Goal: Obtain resource: Obtain resource

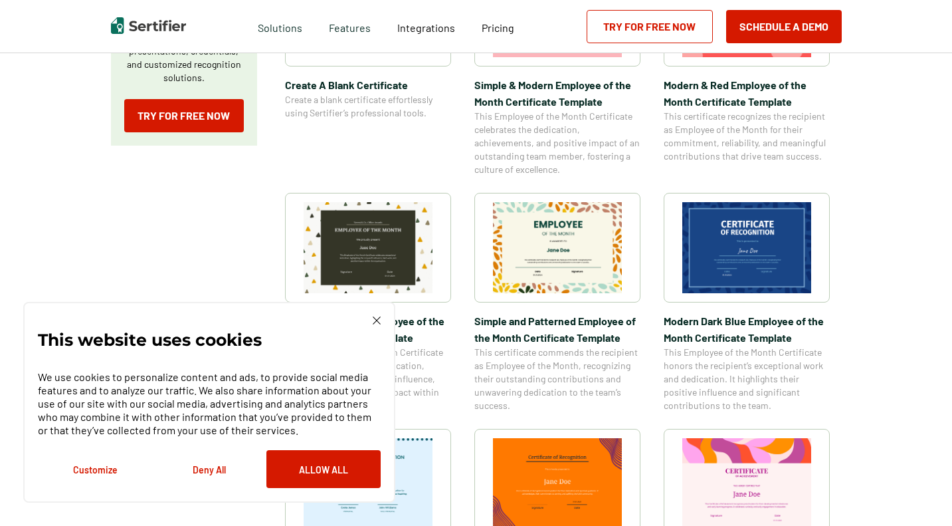
scroll to position [399, 0]
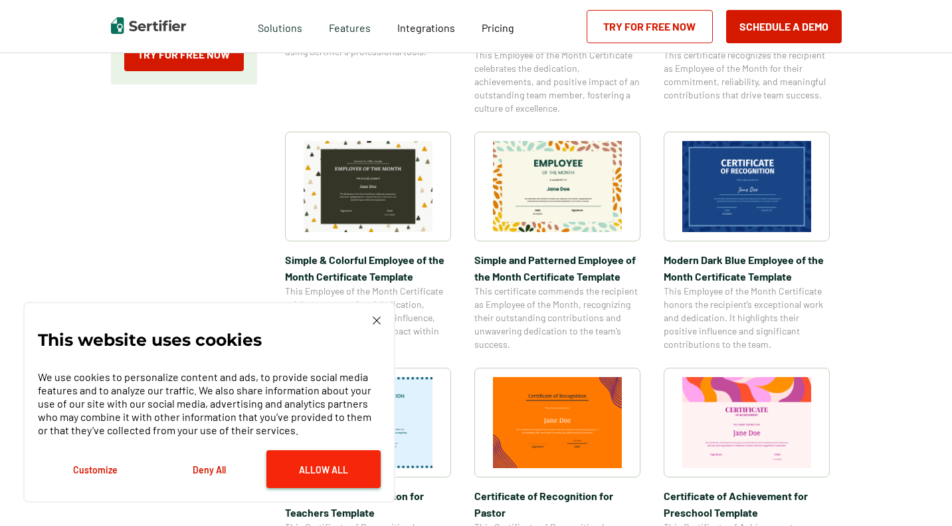
click at [336, 468] on button "Allow All" at bounding box center [323, 469] width 114 height 38
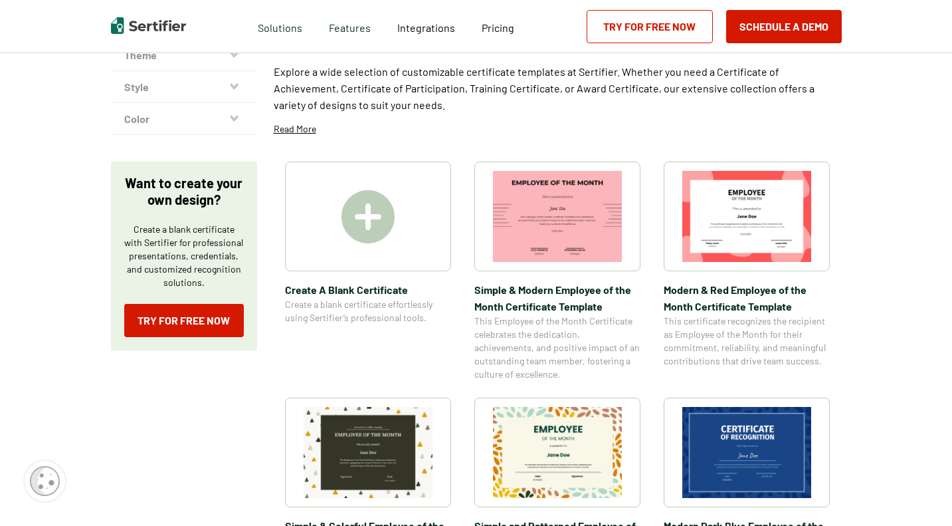
scroll to position [0, 0]
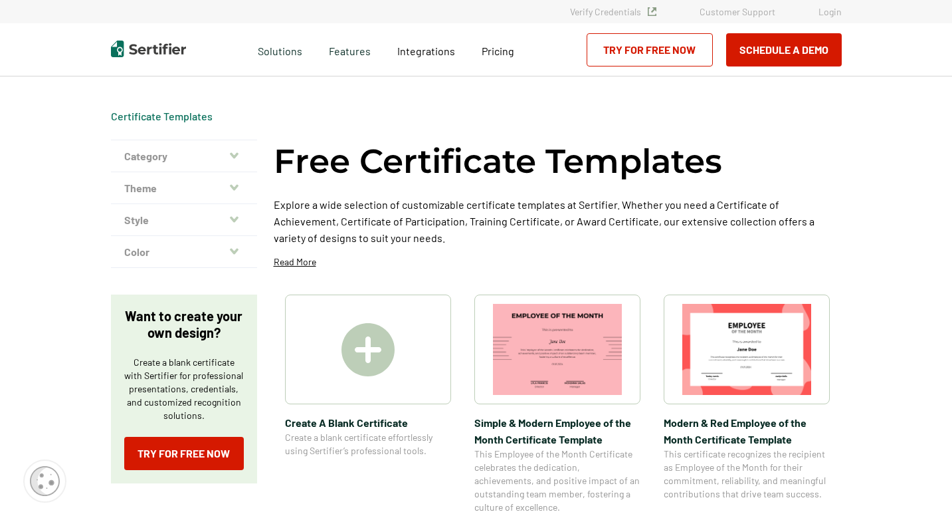
click at [238, 157] on icon "button" at bounding box center [234, 155] width 9 height 11
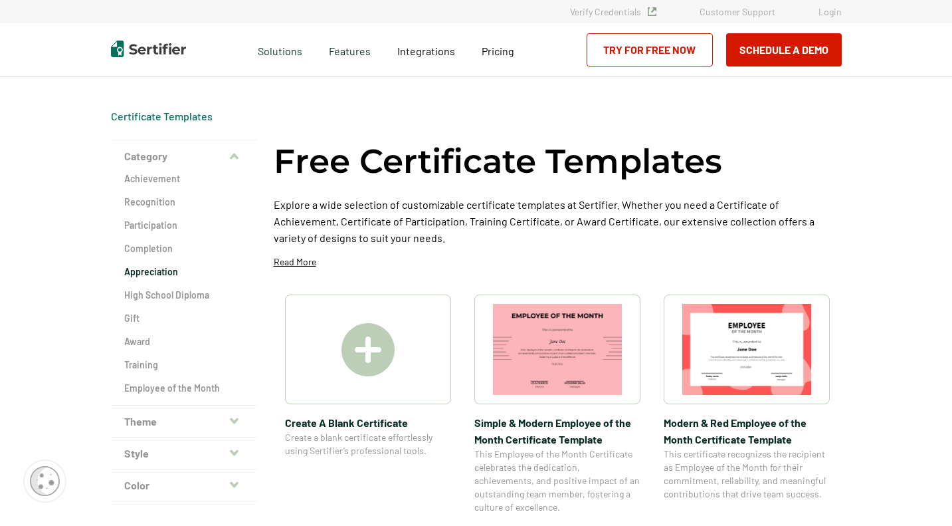
click at [167, 274] on h2 "Appreciation" at bounding box center [184, 271] width 120 height 13
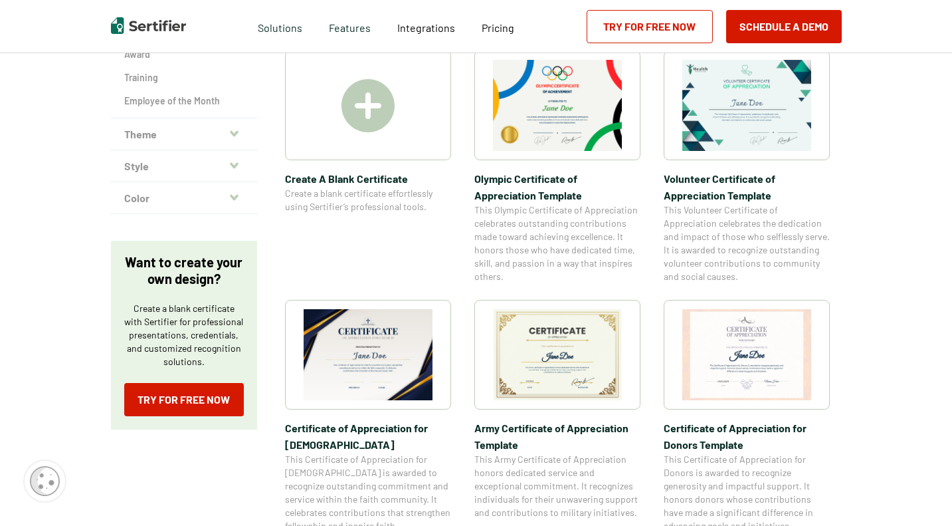
scroll to position [332, 0]
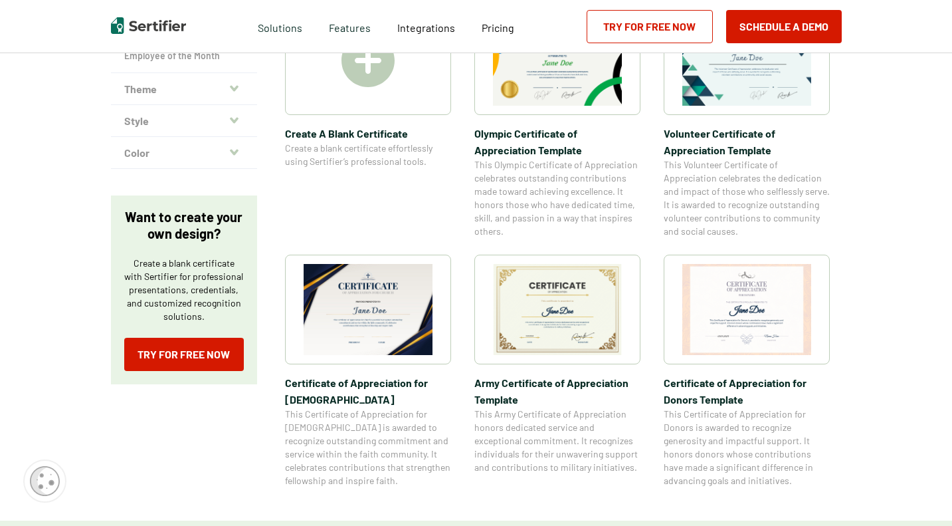
click at [412, 301] on img at bounding box center [368, 309] width 129 height 91
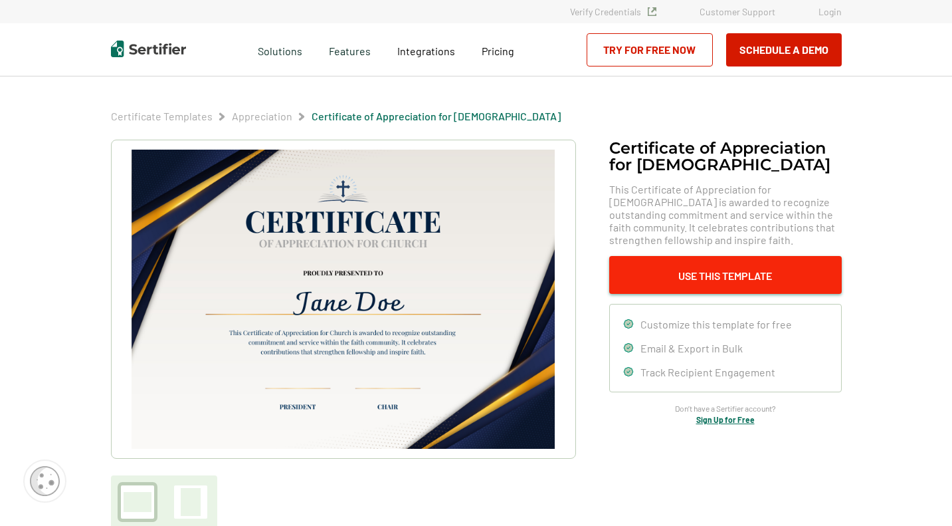
click at [728, 267] on button "Use This Template" at bounding box center [725, 275] width 233 height 38
